Goal: Information Seeking & Learning: Learn about a topic

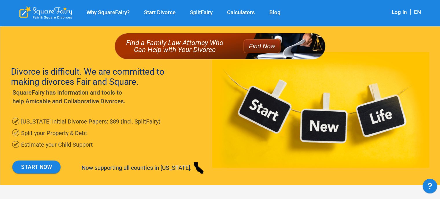
click at [315, 76] on div "Divorce is difficult. We are committed to making divorces Fair and Square. Squa…" at bounding box center [220, 118] width 418 height 133
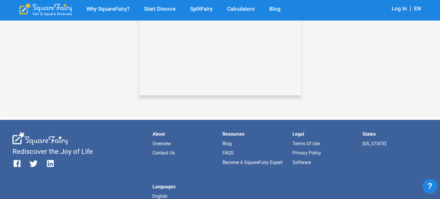
scroll to position [545, 0]
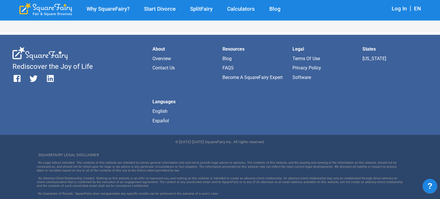
click at [298, 66] on link "Privacy Policy" at bounding box center [306, 67] width 29 height 5
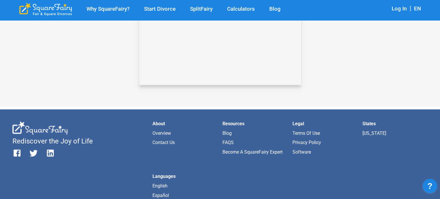
scroll to position [545, 0]
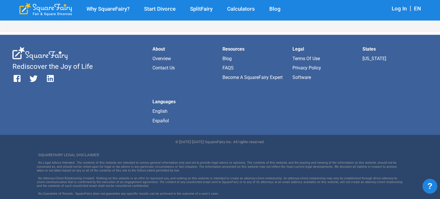
click at [311, 59] on link "Terms of Use" at bounding box center [305, 58] width 27 height 5
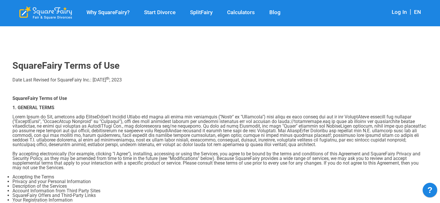
scroll to position [584, 0]
